Goal: Task Accomplishment & Management: Manage account settings

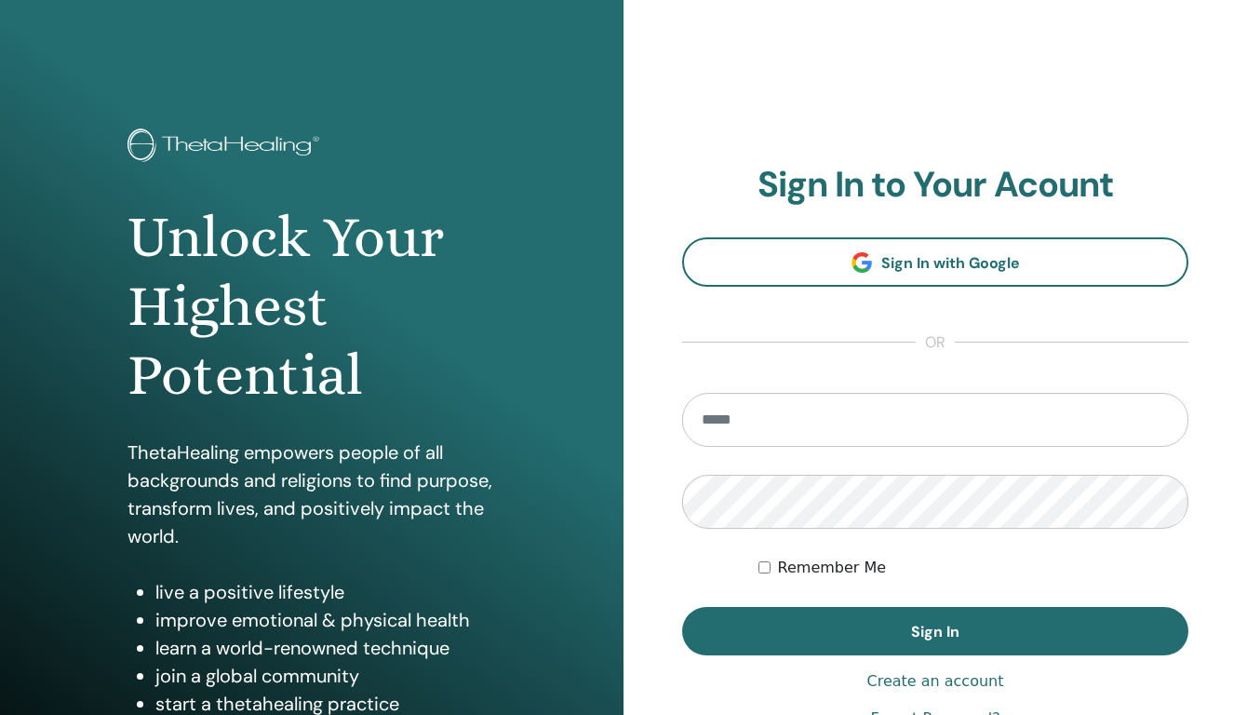
type input "**********"
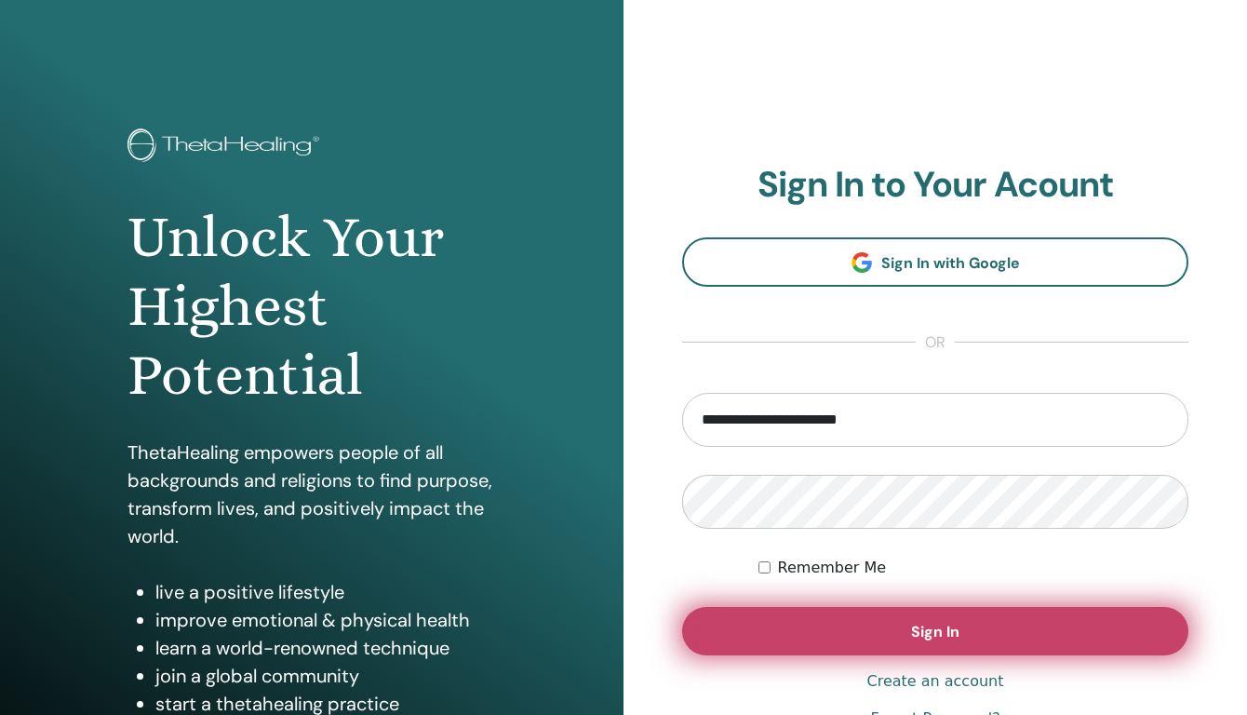
click at [814, 632] on button "Sign In" at bounding box center [935, 631] width 506 height 48
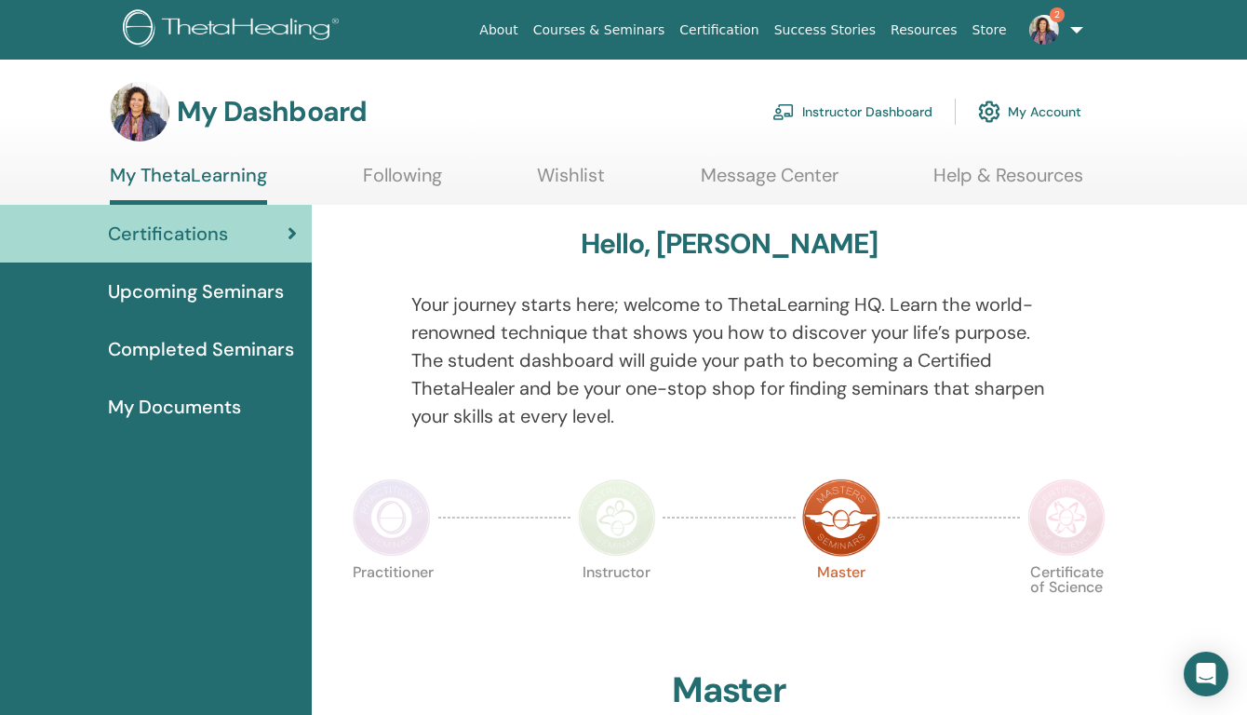
click at [899, 112] on link "Instructor Dashboard" at bounding box center [853, 111] width 160 height 41
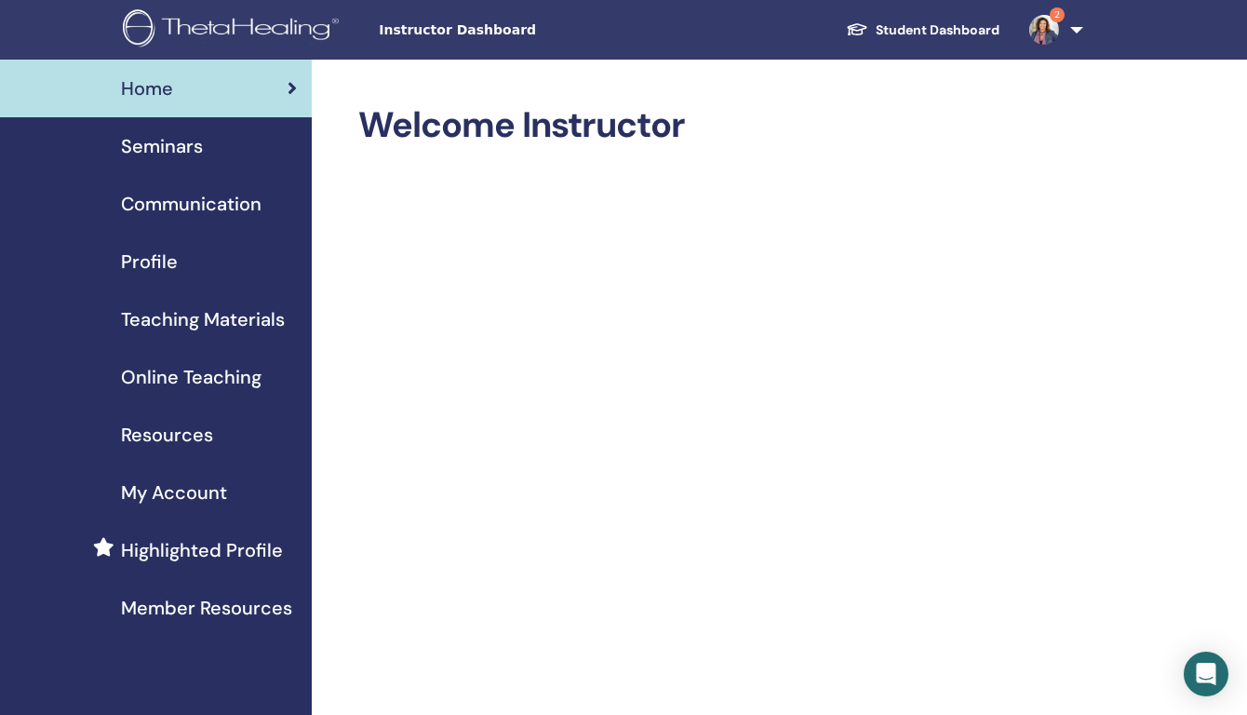
click at [260, 145] on div "Seminars" at bounding box center [156, 146] width 282 height 28
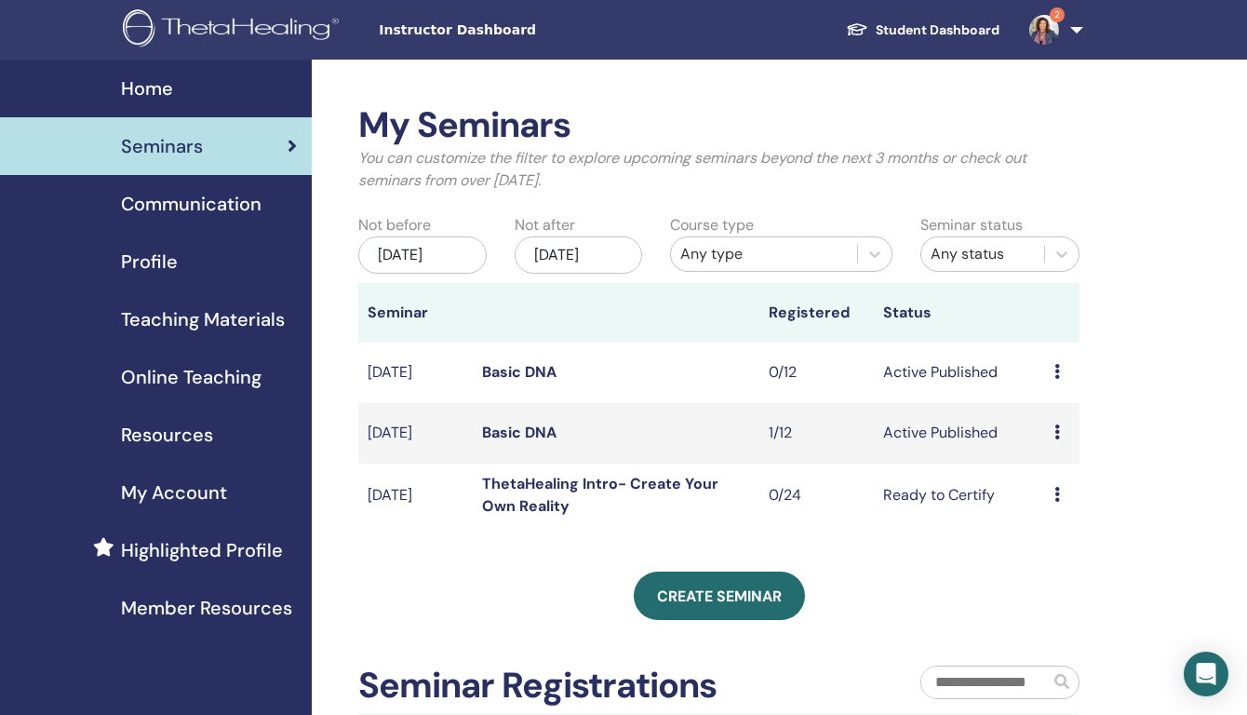
click at [1059, 495] on icon at bounding box center [1058, 494] width 6 height 15
click at [1054, 603] on p "Cancel" at bounding box center [1063, 595] width 71 height 22
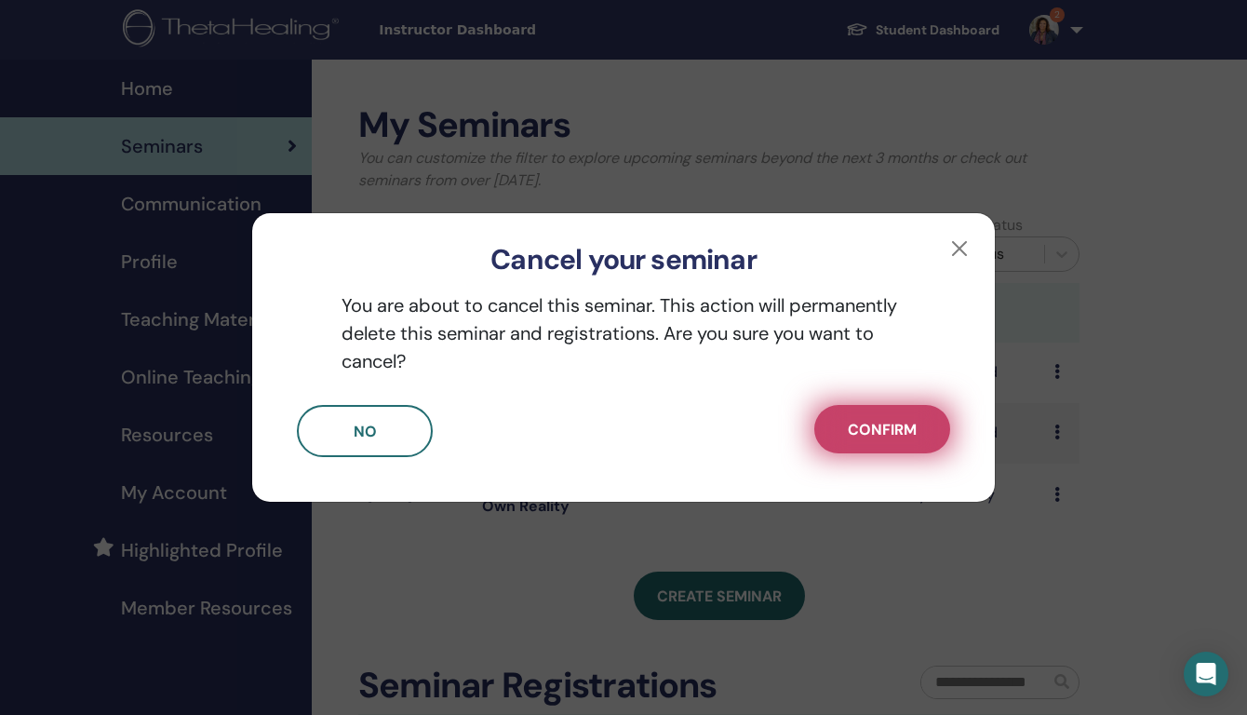
click at [887, 431] on span "Confirm" at bounding box center [882, 430] width 69 height 20
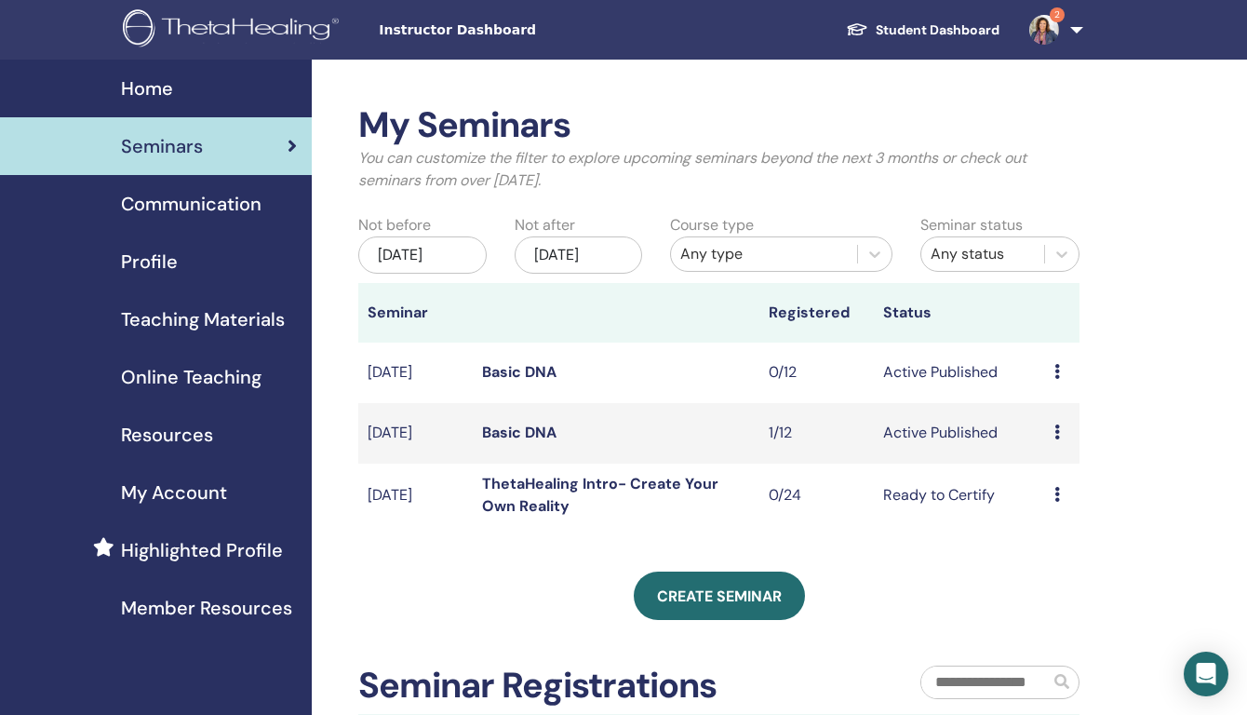
click at [1055, 433] on icon at bounding box center [1058, 431] width 6 height 15
click at [1046, 511] on link "Attendees" at bounding box center [1058, 504] width 71 height 20
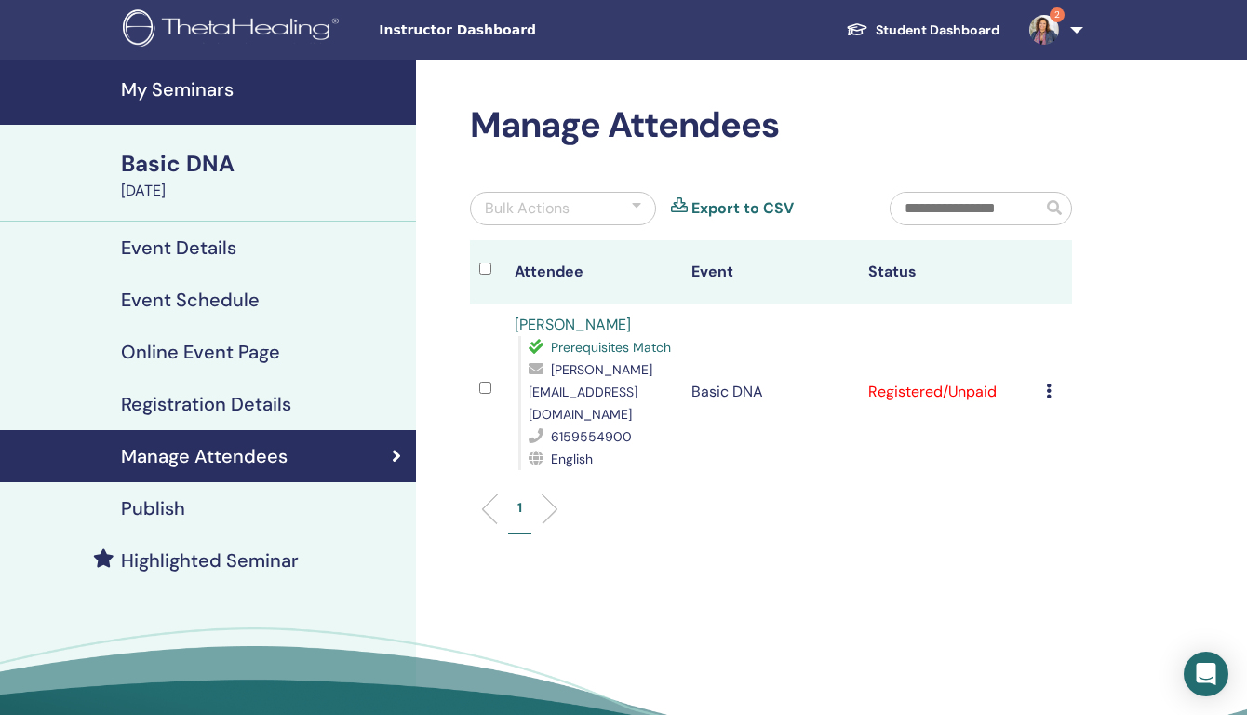
click at [1053, 383] on div "Cancel Registration Do not auto-certify Mark as Paid Mark as Unpaid Mark as Abs…" at bounding box center [1054, 392] width 17 height 22
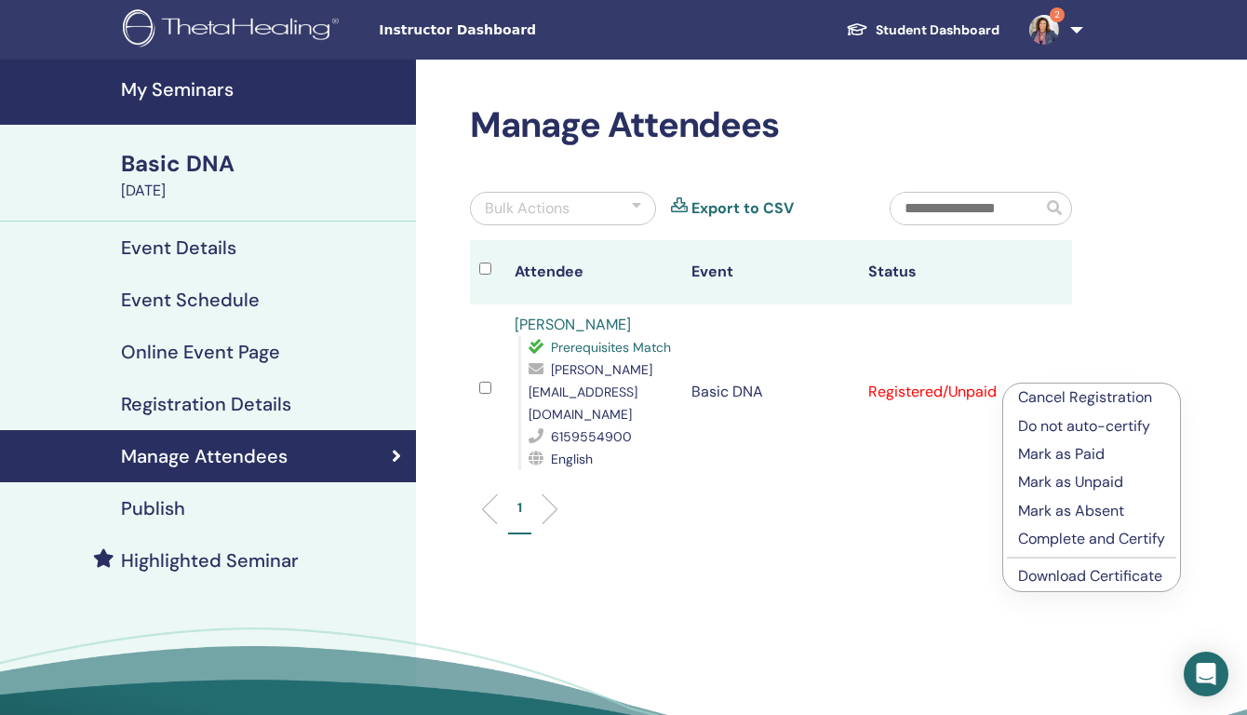
click at [1087, 389] on p "Cancel Registration" at bounding box center [1091, 397] width 147 height 22
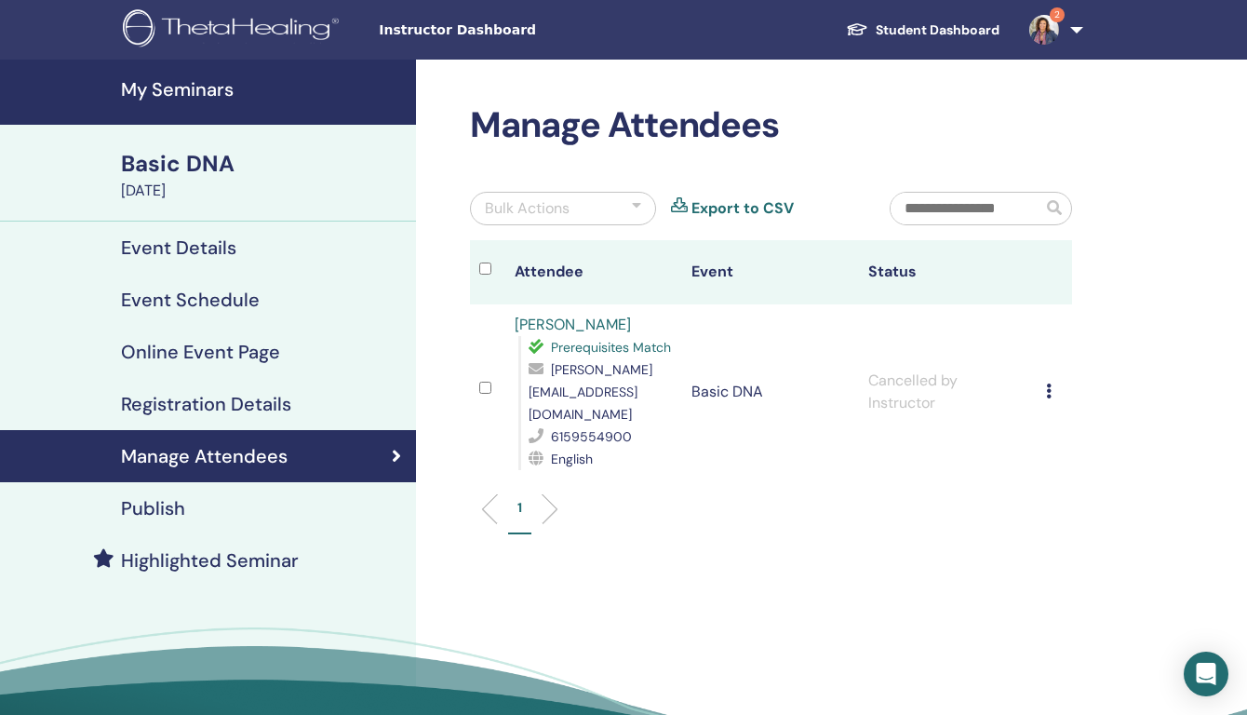
click at [209, 264] on link "Event Details" at bounding box center [208, 248] width 416 height 52
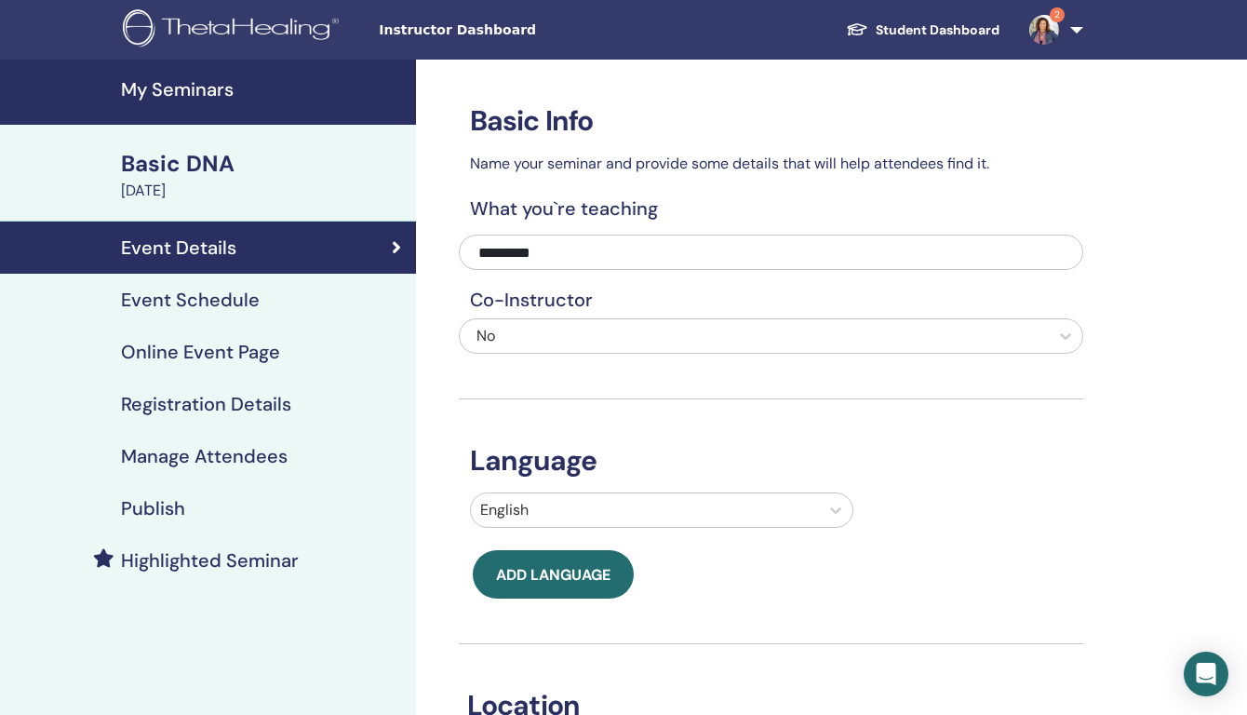
click at [213, 160] on div "Basic DNA" at bounding box center [263, 164] width 284 height 32
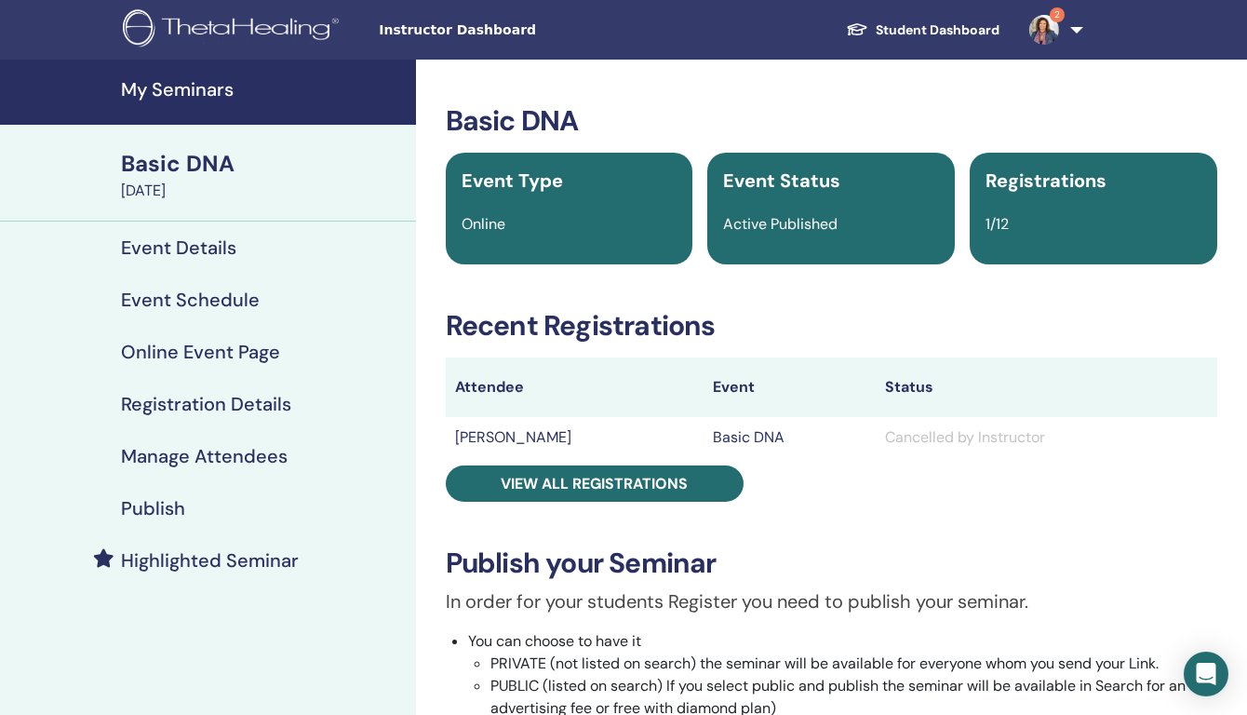
click at [212, 85] on h4 "My Seminars" at bounding box center [263, 89] width 284 height 22
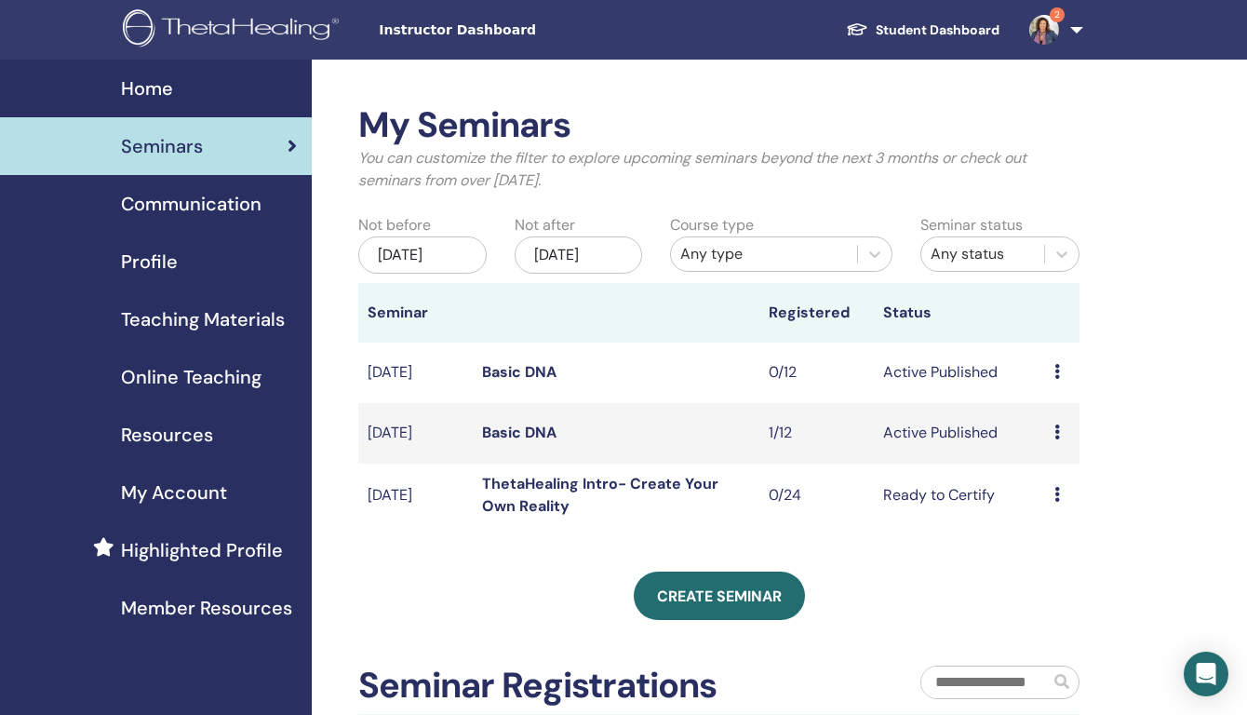
click at [1055, 370] on icon at bounding box center [1058, 371] width 6 height 15
click at [494, 368] on link "Basic DNA" at bounding box center [519, 372] width 74 height 20
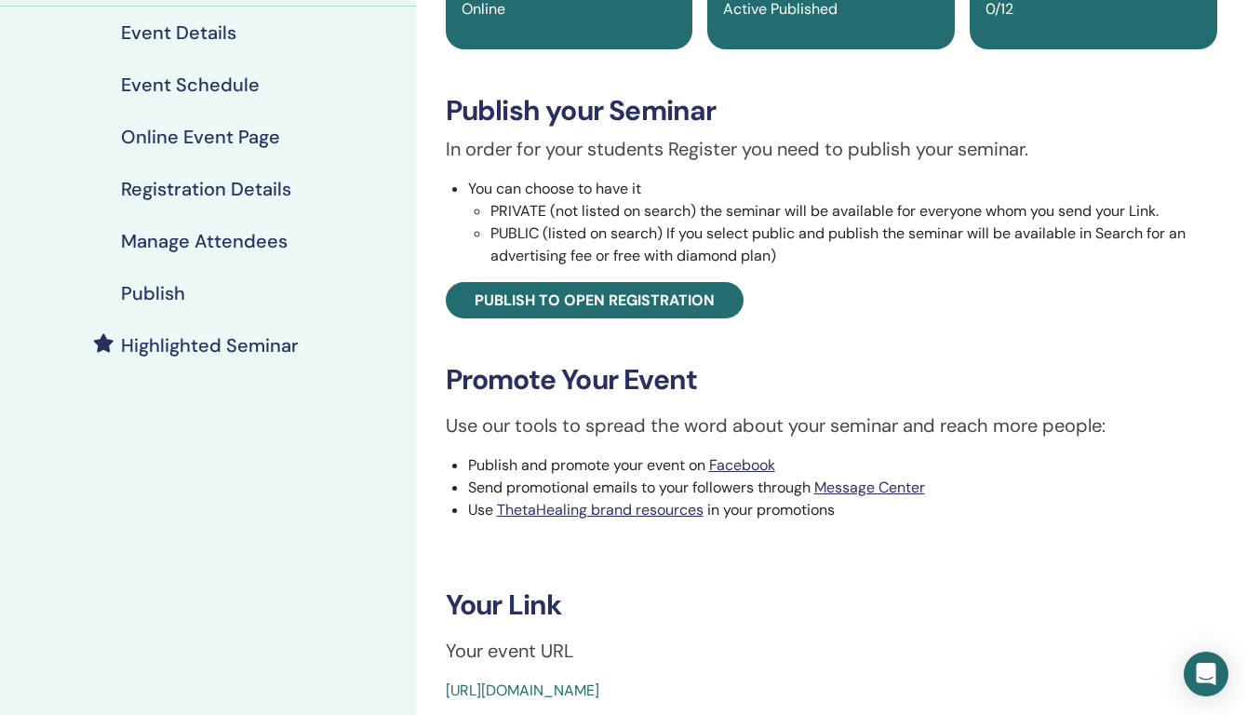
scroll to position [227, 0]
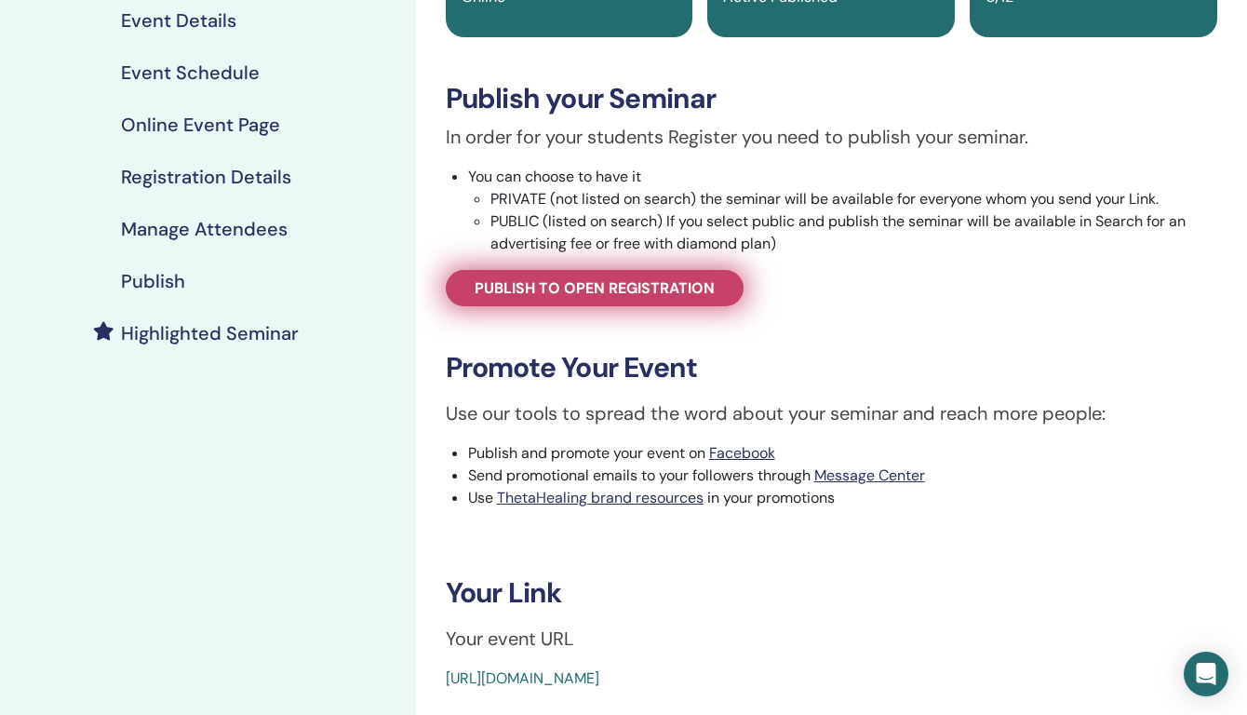
click at [641, 305] on link "Publish to open registration" at bounding box center [595, 288] width 298 height 36
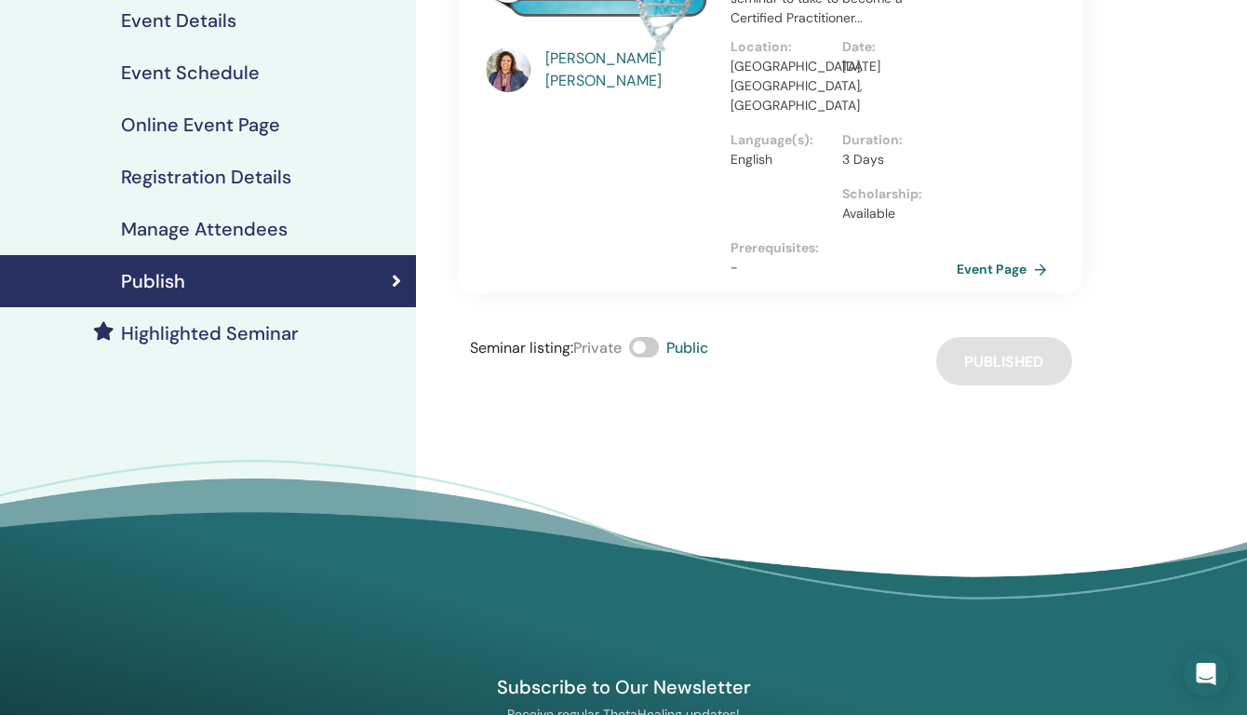
click at [1002, 255] on link "Event Page" at bounding box center [1006, 269] width 98 height 28
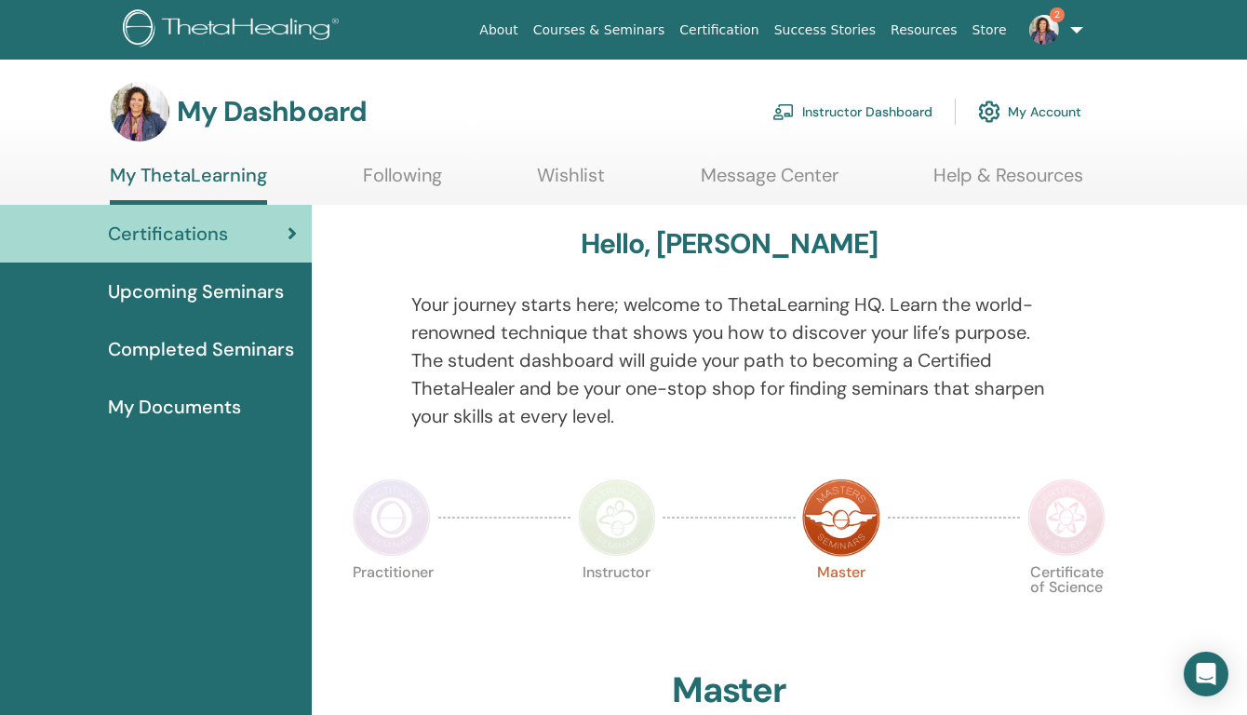
click at [246, 289] on span "Upcoming Seminars" at bounding box center [196, 291] width 176 height 28
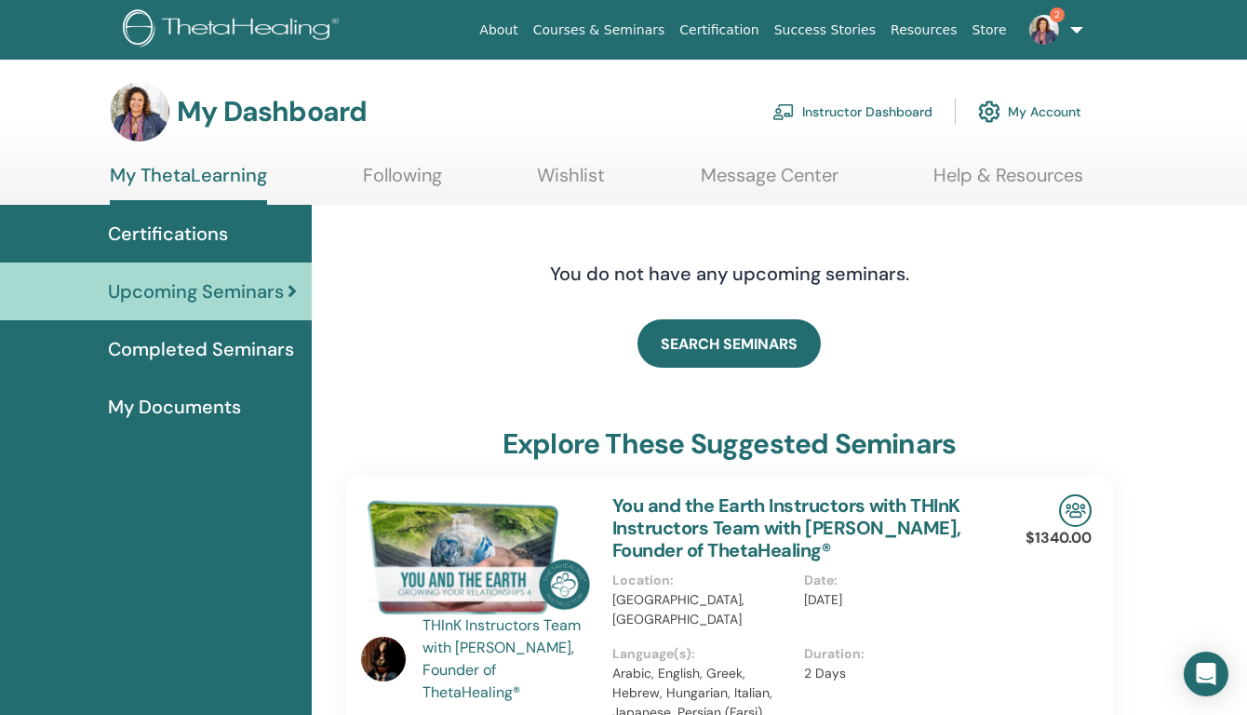
click at [878, 107] on link "Instructor Dashboard" at bounding box center [853, 111] width 160 height 41
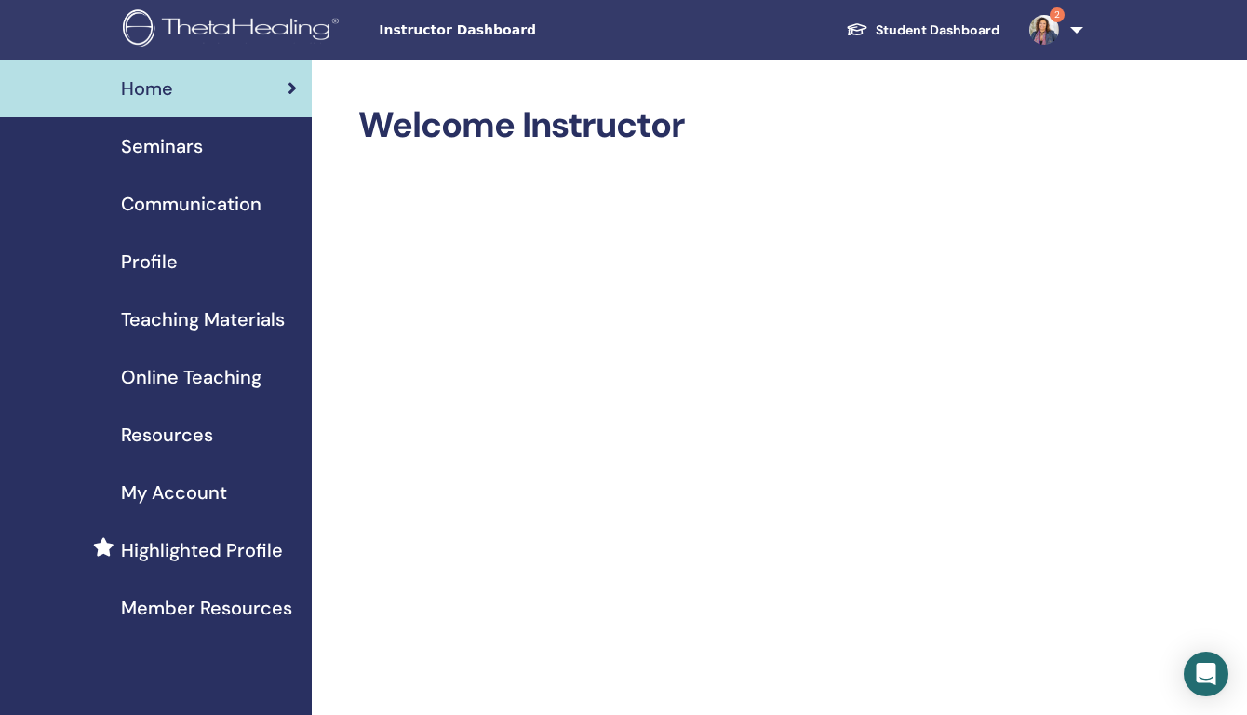
click at [240, 149] on div "Seminars" at bounding box center [156, 146] width 282 height 28
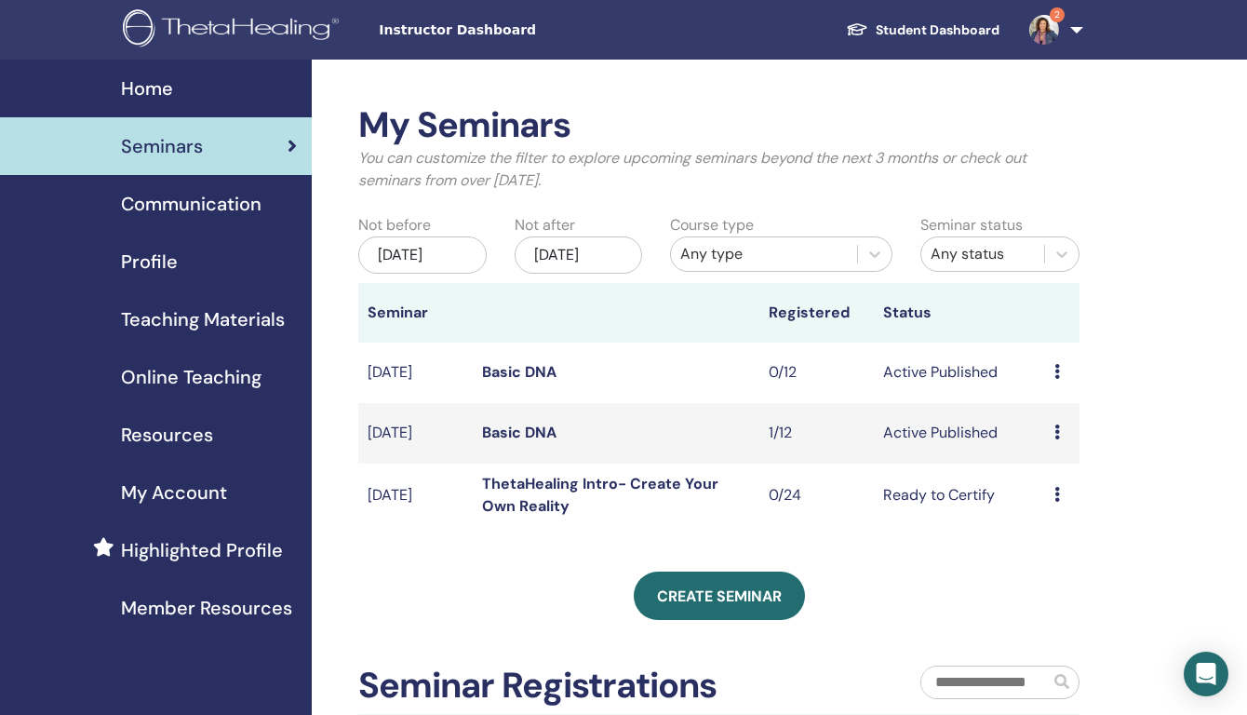
click at [1058, 434] on icon at bounding box center [1058, 431] width 6 height 15
click at [1057, 427] on icon at bounding box center [1058, 431] width 6 height 15
click at [1057, 429] on icon at bounding box center [1058, 431] width 6 height 15
click at [1043, 530] on p "Cancel" at bounding box center [1061, 529] width 71 height 22
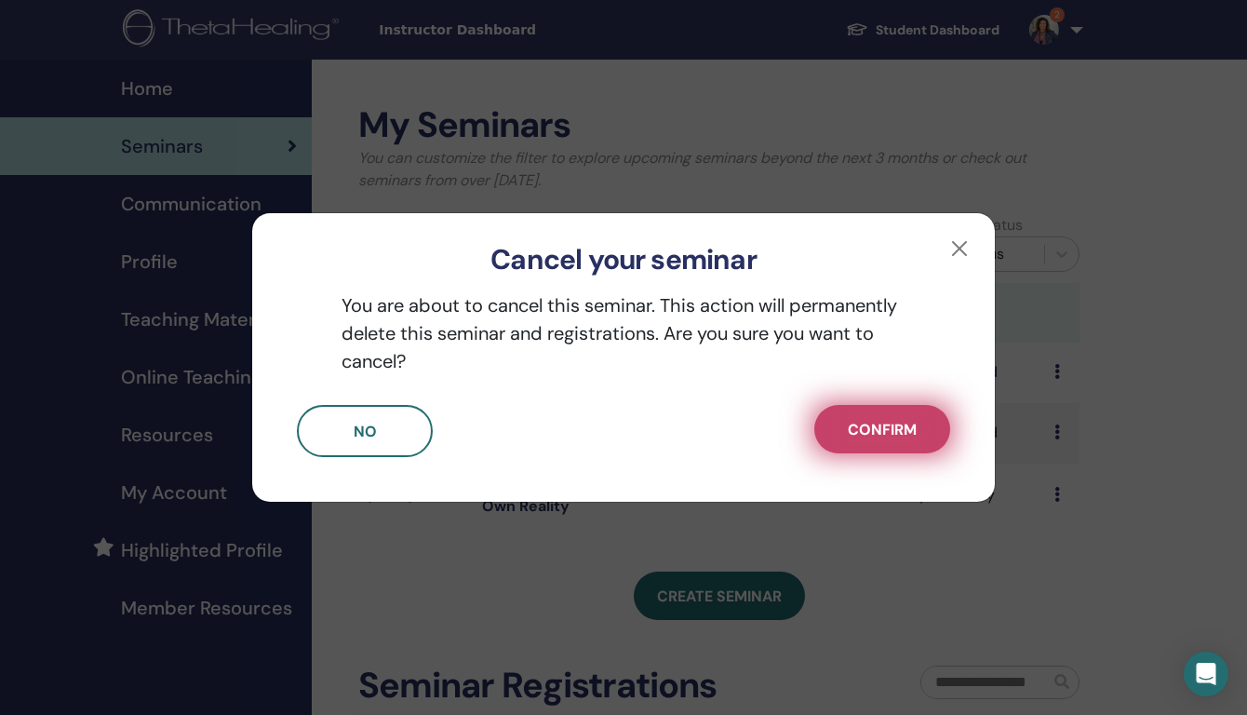
click at [923, 440] on button "Confirm" at bounding box center [882, 429] width 136 height 48
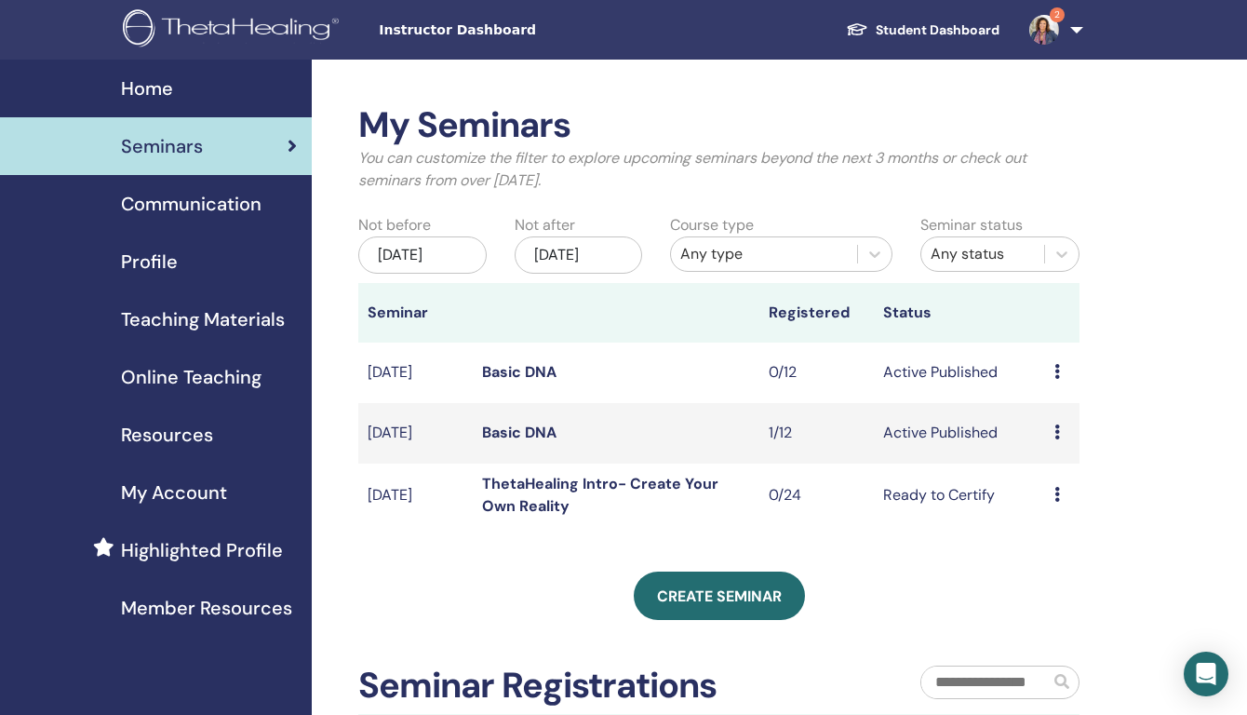
click at [1055, 423] on div "Preview Edit Attendees Cancel" at bounding box center [1063, 433] width 16 height 22
click at [534, 437] on link "Basic DNA" at bounding box center [519, 433] width 74 height 20
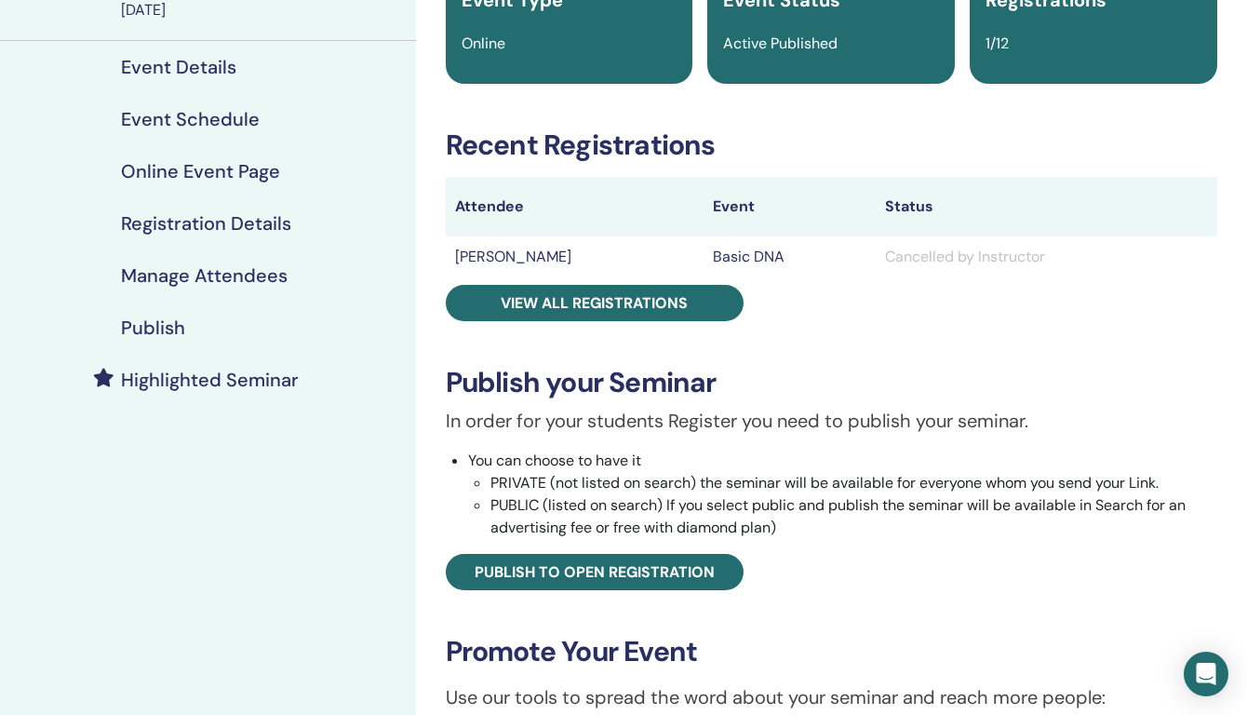
scroll to position [378, 0]
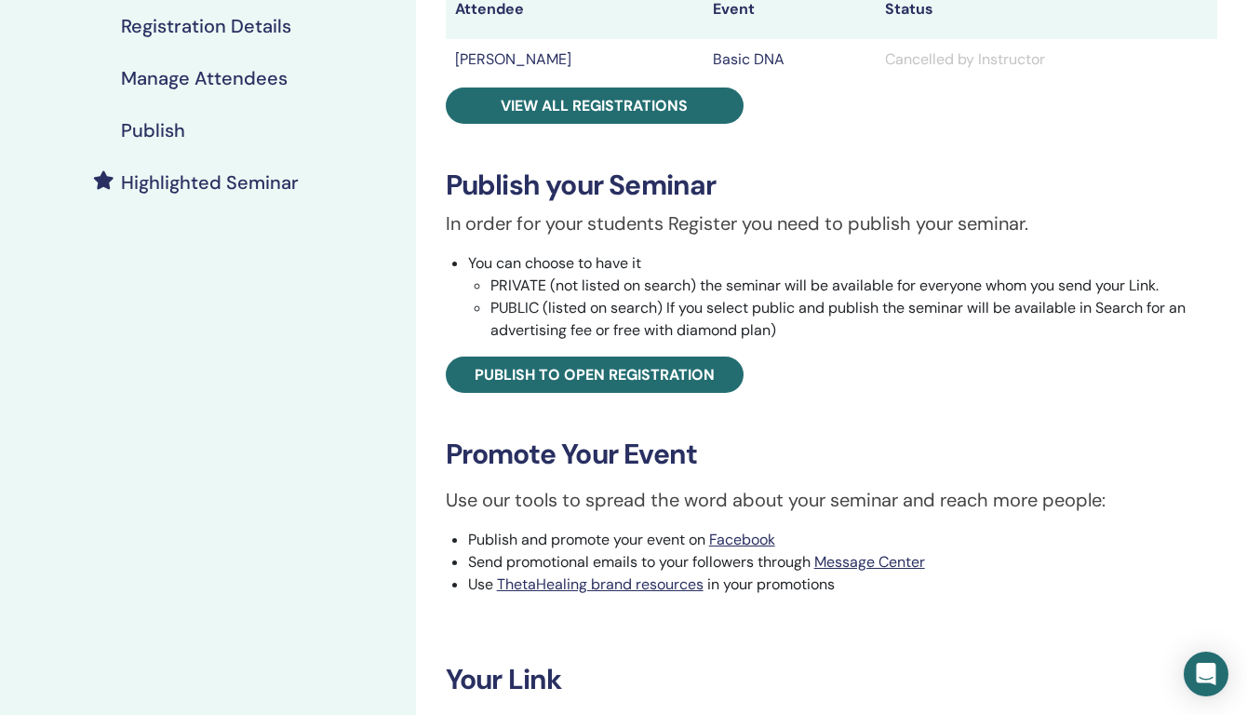
click at [272, 183] on h4 "Highlighted Seminar" at bounding box center [210, 182] width 178 height 22
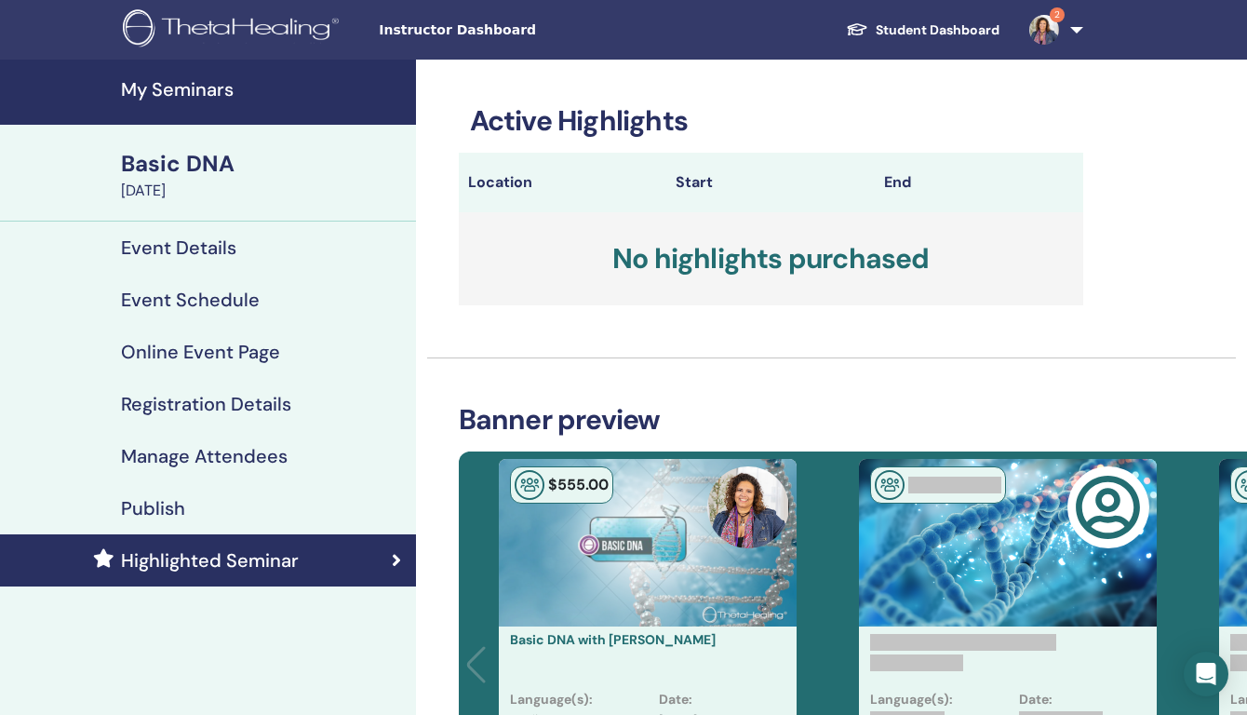
click at [1063, 31] on span "2" at bounding box center [1044, 28] width 45 height 15
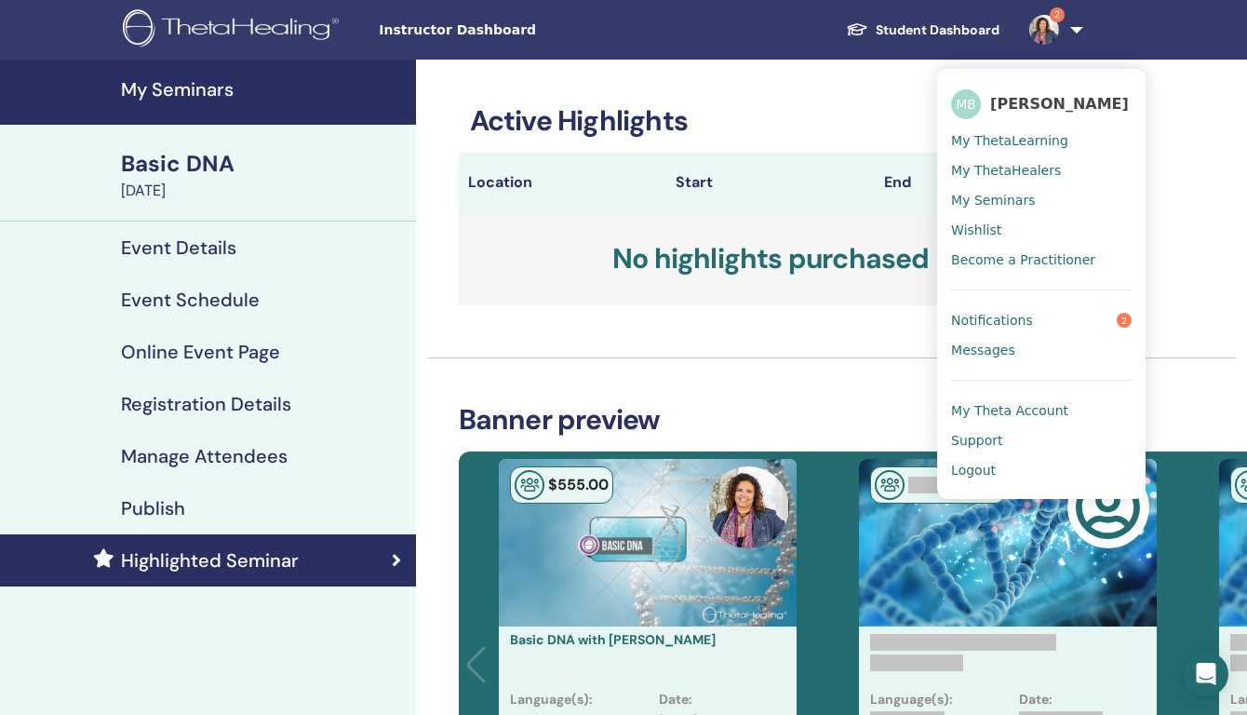
click at [1011, 94] on span "[PERSON_NAME]" at bounding box center [1059, 104] width 139 height 20
